Goal: Find specific fact: Find specific fact

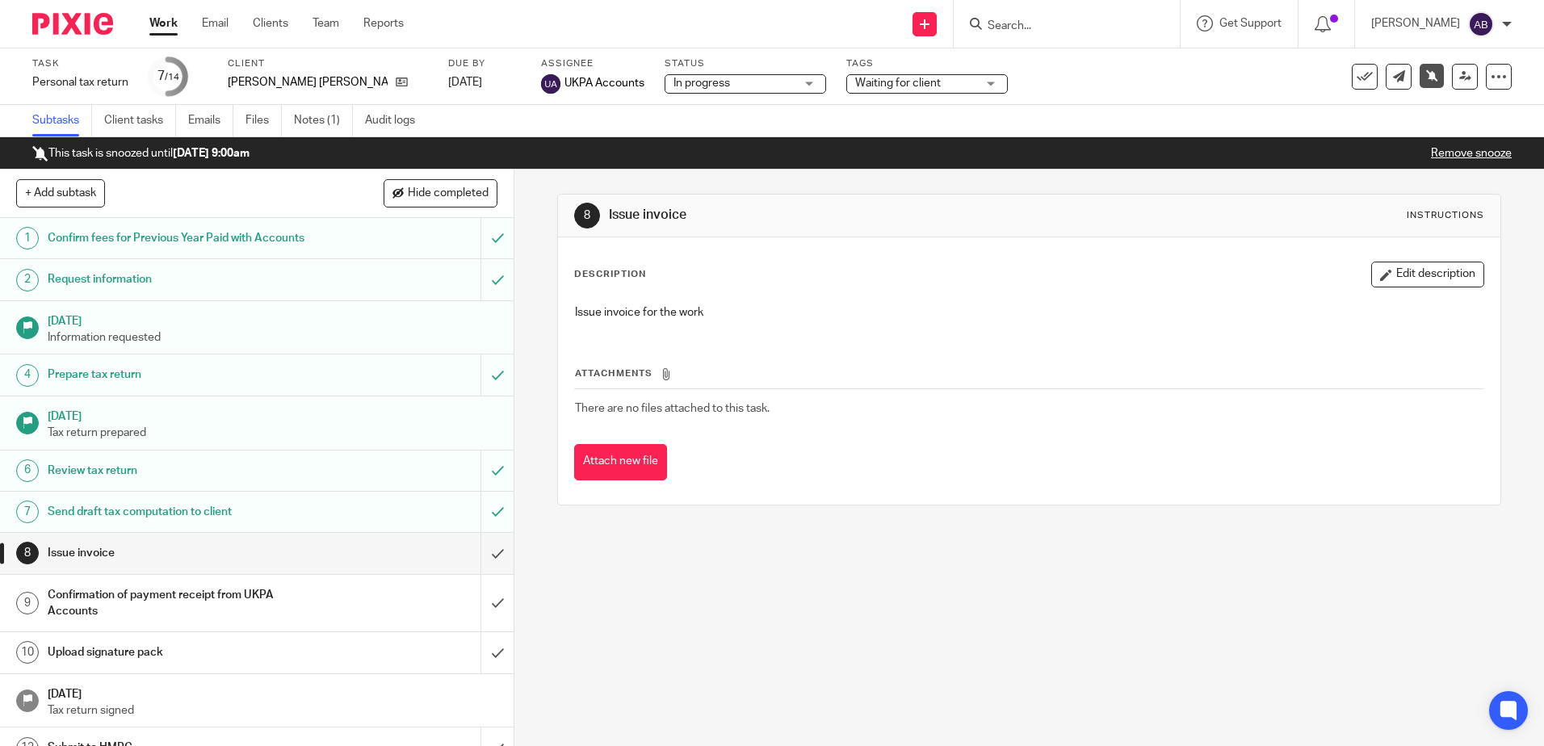
click at [1076, 25] on input "Search" at bounding box center [1058, 26] width 145 height 15
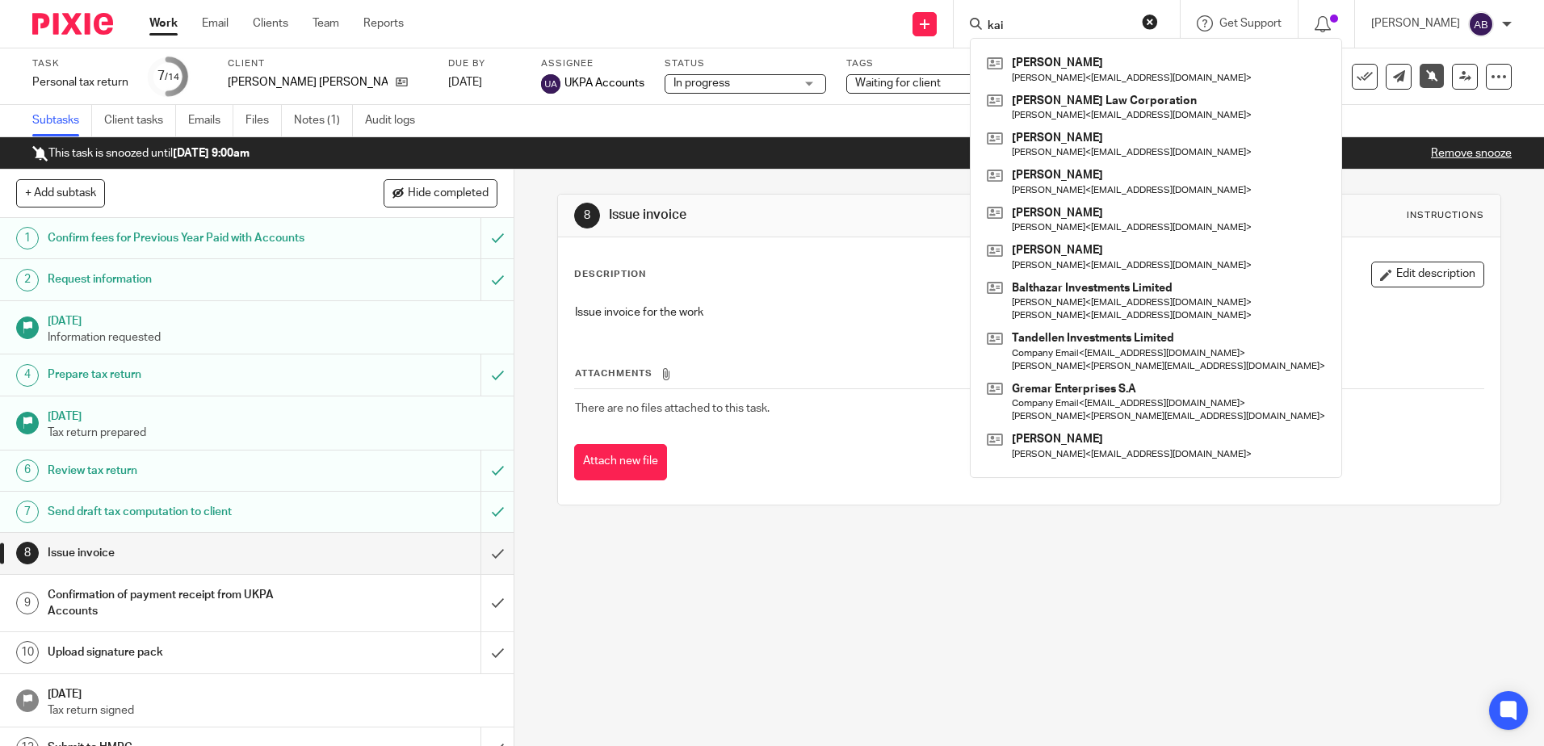
click button "submit" at bounding box center [0, 0] width 0 height 0
click at [1063, 32] on input "kai" at bounding box center [1058, 26] width 145 height 15
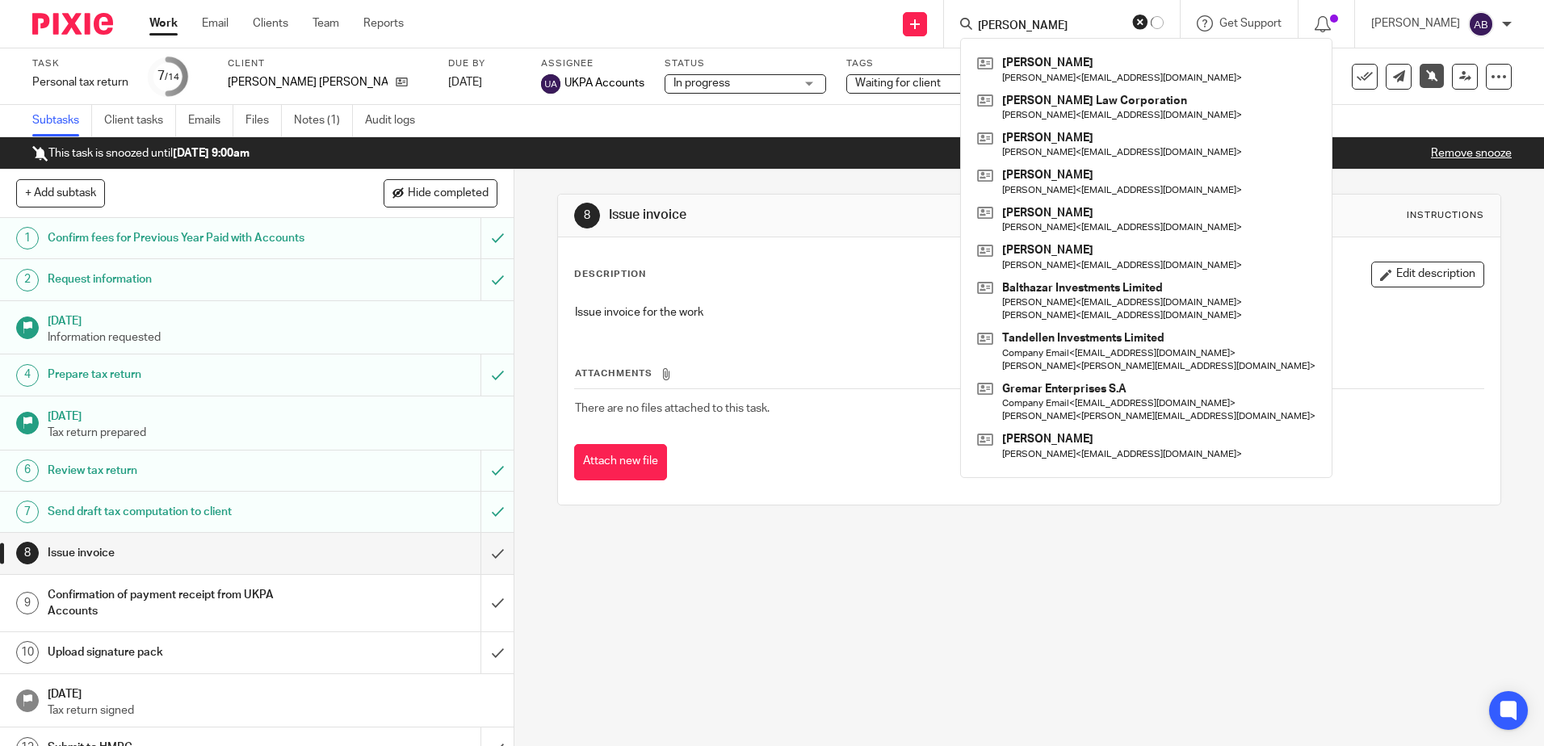
type input "[PERSON_NAME]"
click button "submit" at bounding box center [0, 0] width 0 height 0
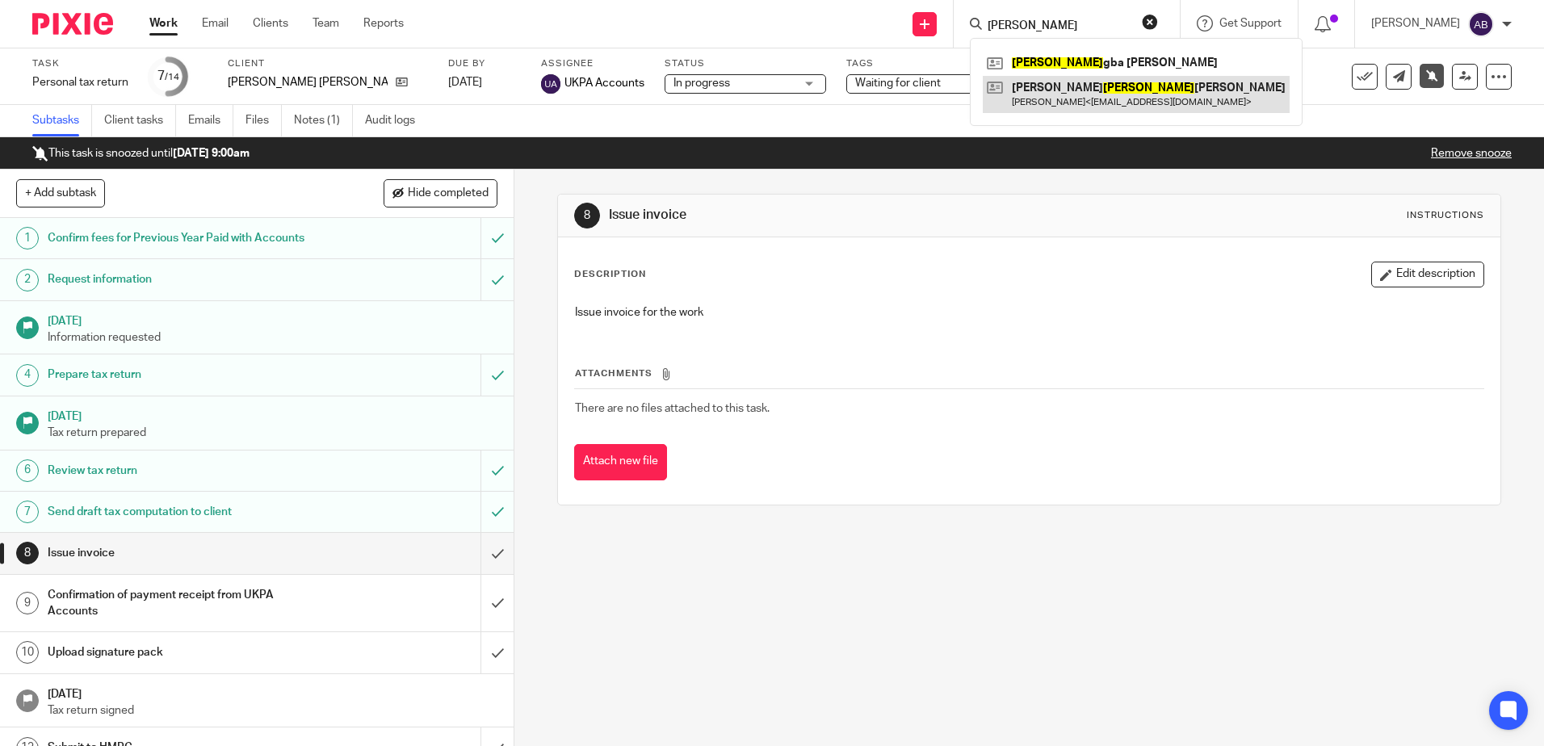
click at [1077, 88] on link at bounding box center [1136, 94] width 307 height 37
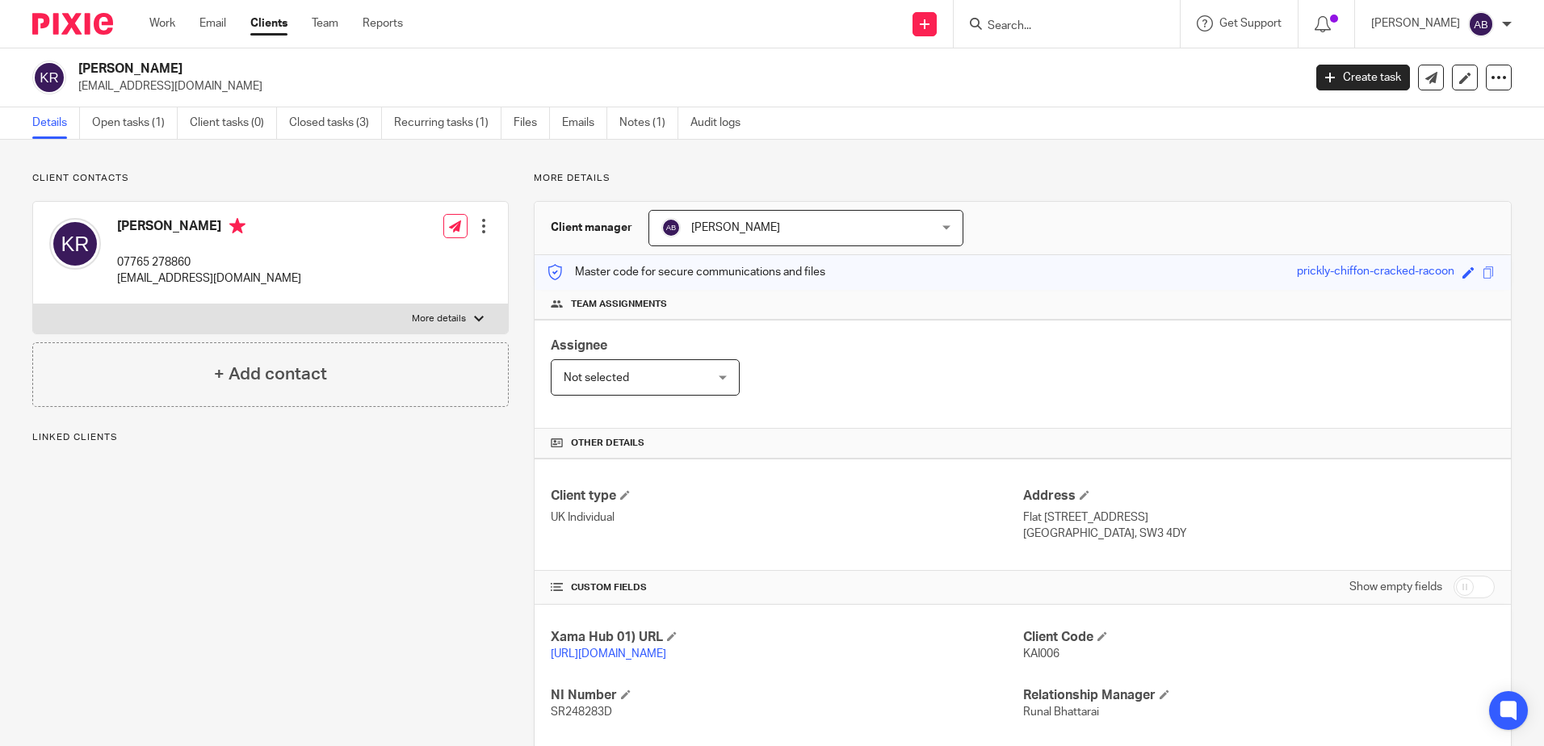
scroll to position [222, 0]
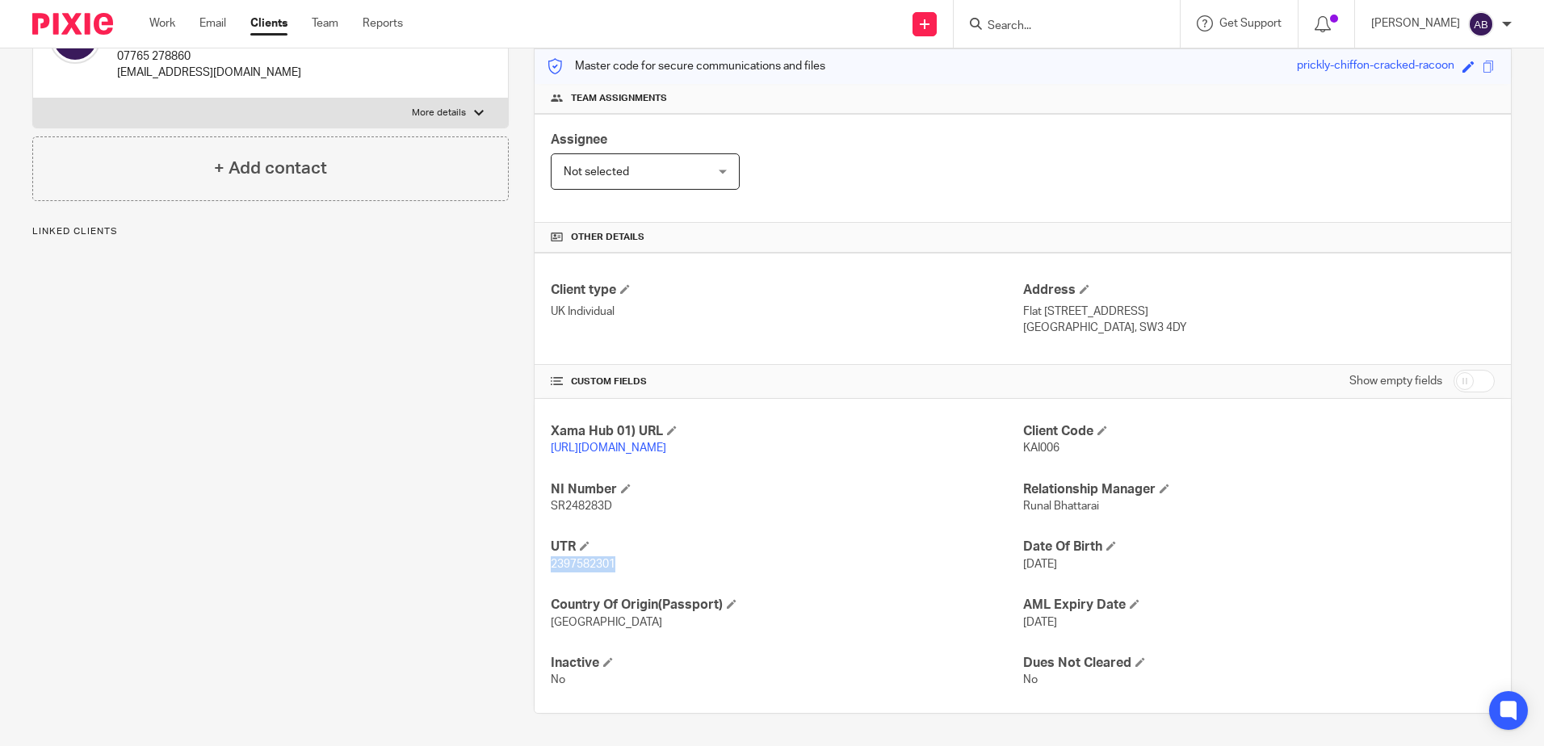
drag, startPoint x: 612, startPoint y: 565, endPoint x: 535, endPoint y: 564, distance: 77.5
click at [535, 564] on div "Xama Hub 01) URL [URL][DOMAIN_NAME] Client Code KAI006 NI Number SR248283D Rela…" at bounding box center [1023, 556] width 976 height 314
copy span "2397582301"
